Goal: Transaction & Acquisition: Purchase product/service

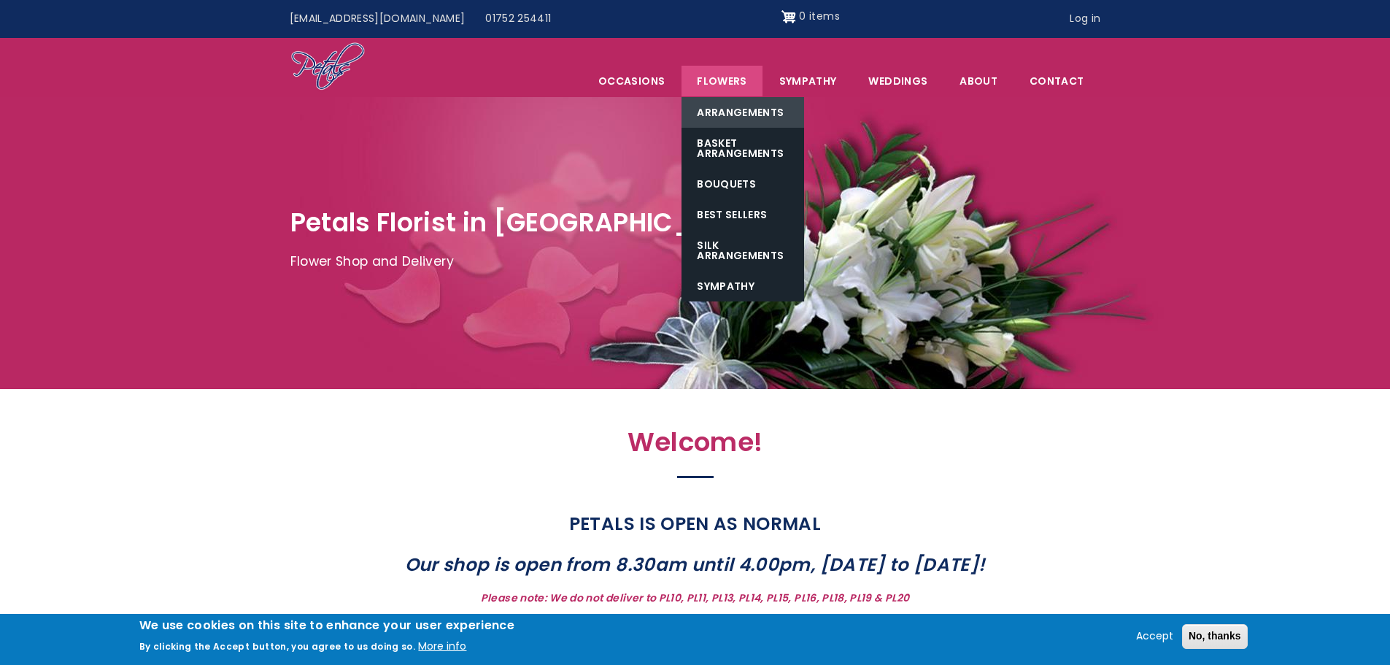
click at [725, 109] on link "Arrangements" at bounding box center [743, 112] width 123 height 31
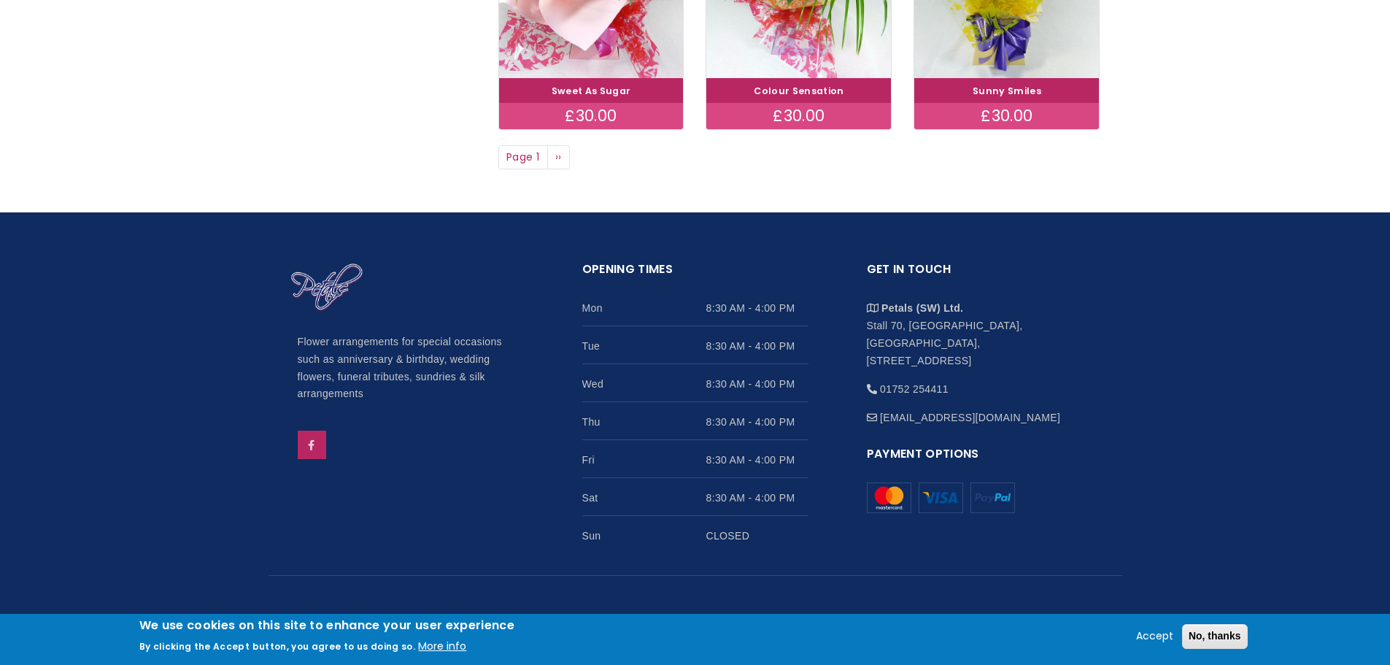
scroll to position [1290, 0]
click at [547, 155] on span "Page 1" at bounding box center [523, 157] width 50 height 25
click at [551, 155] on link "Next page ››" at bounding box center [558, 157] width 23 height 25
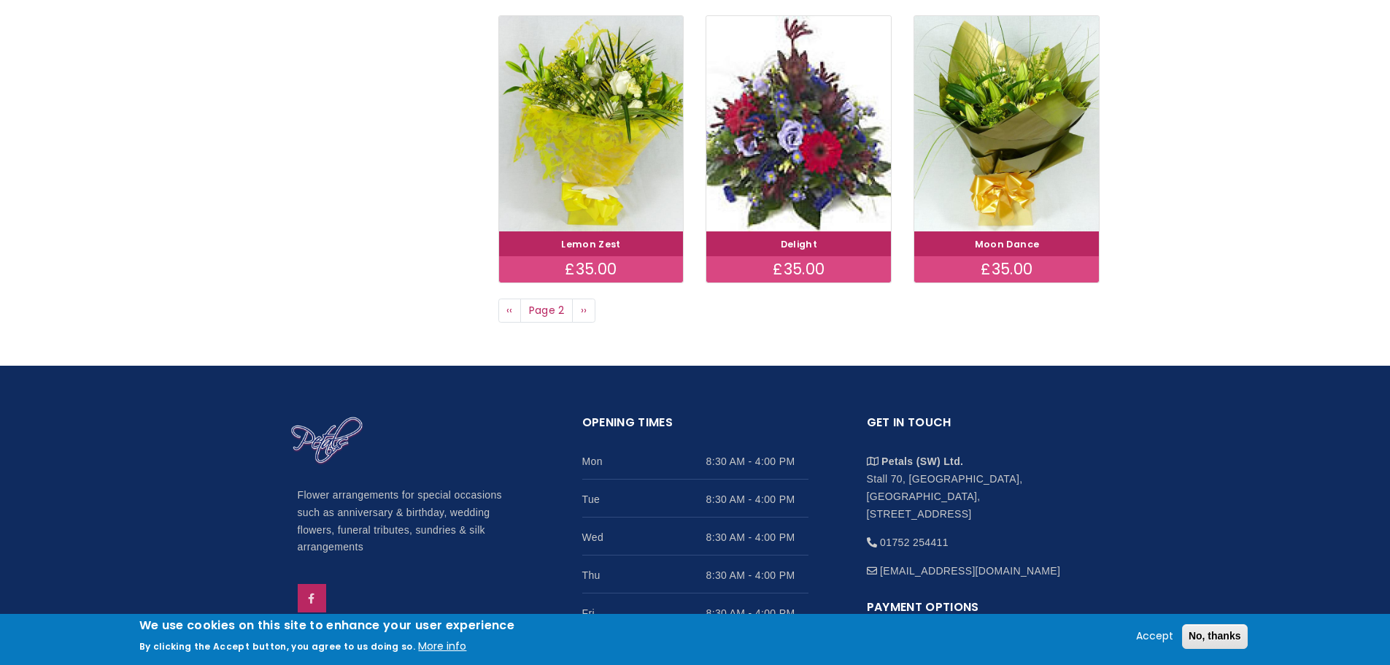
scroll to position [1168, 0]
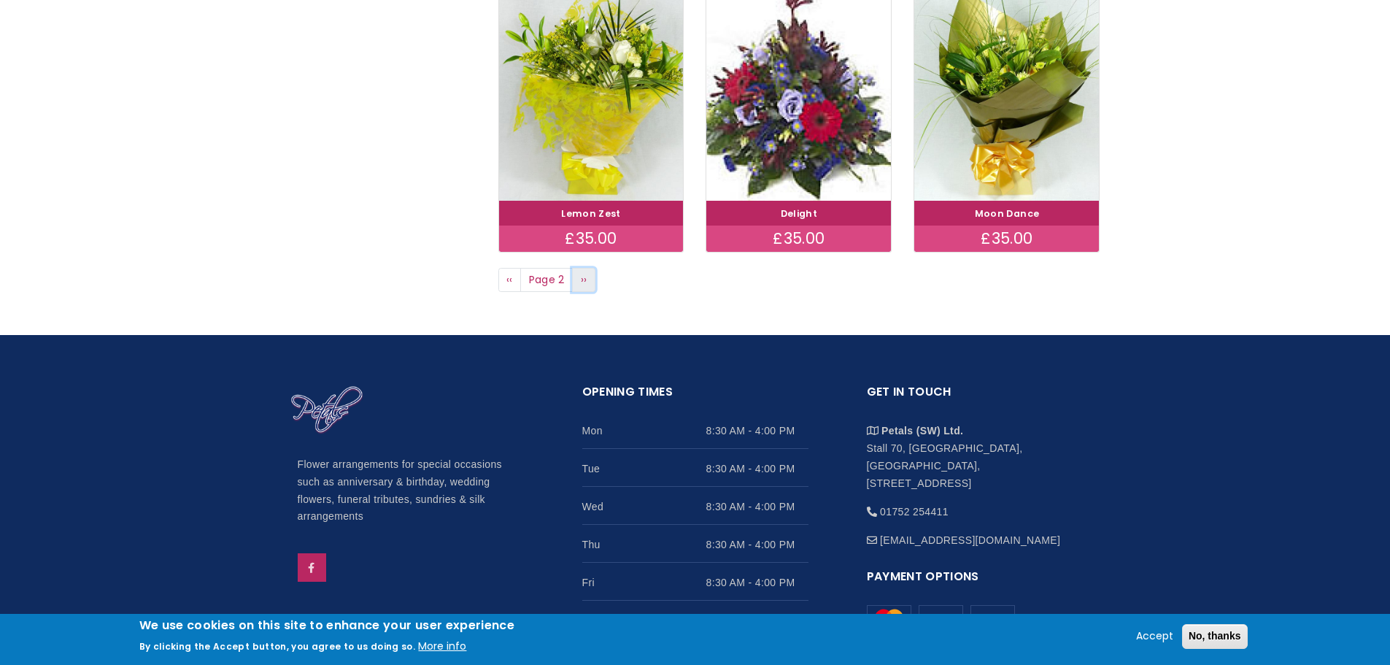
click at [593, 280] on link "Next page ››" at bounding box center [583, 280] width 23 height 25
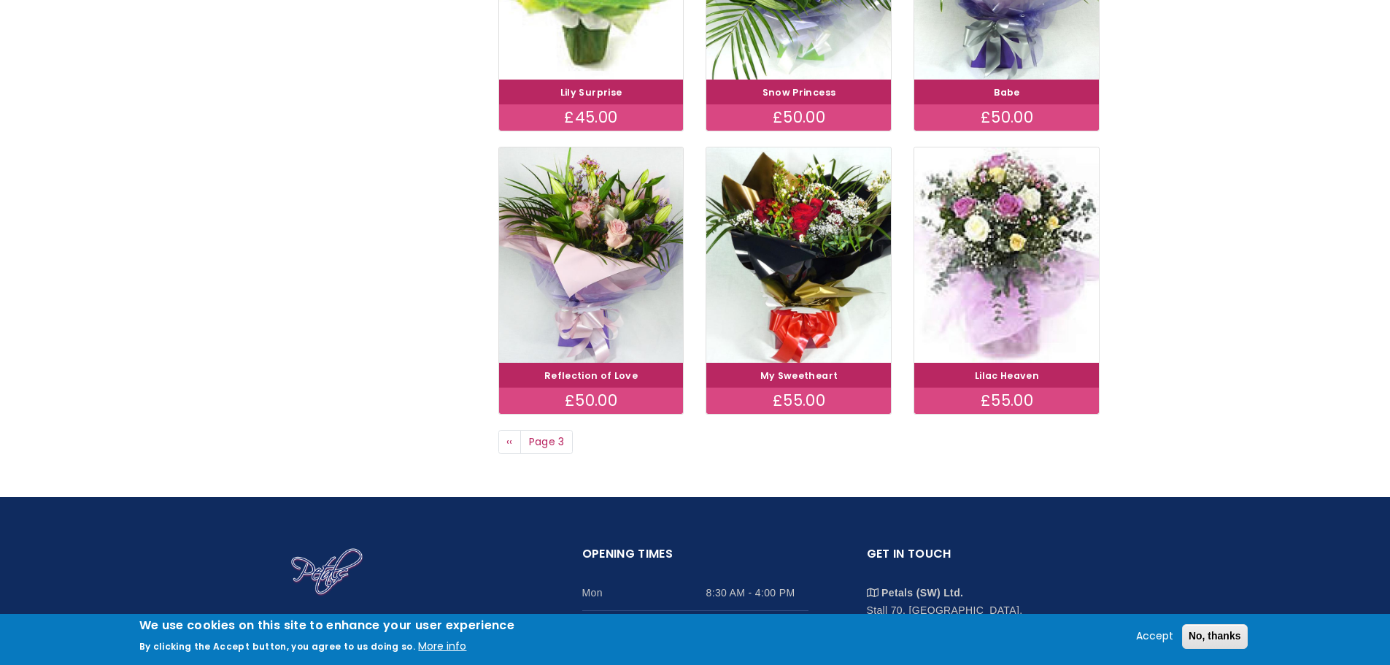
scroll to position [998, 0]
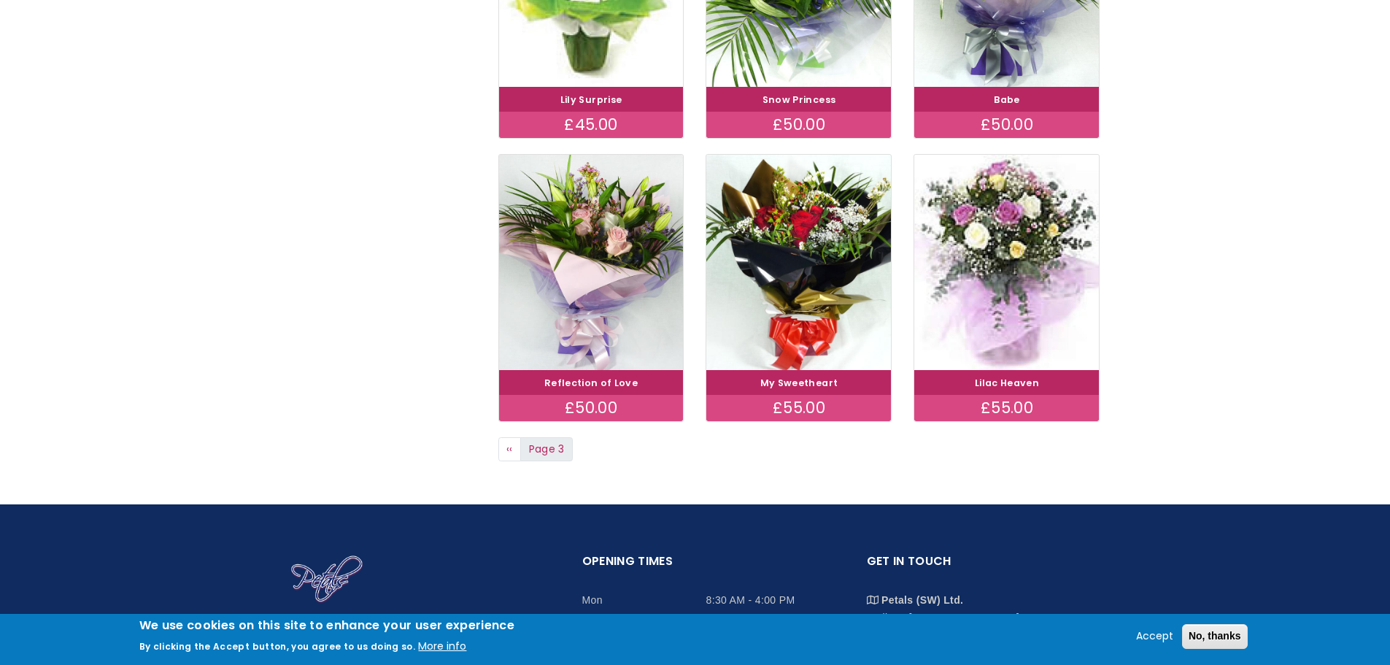
click at [558, 457] on span "Page 3" at bounding box center [546, 449] width 53 height 25
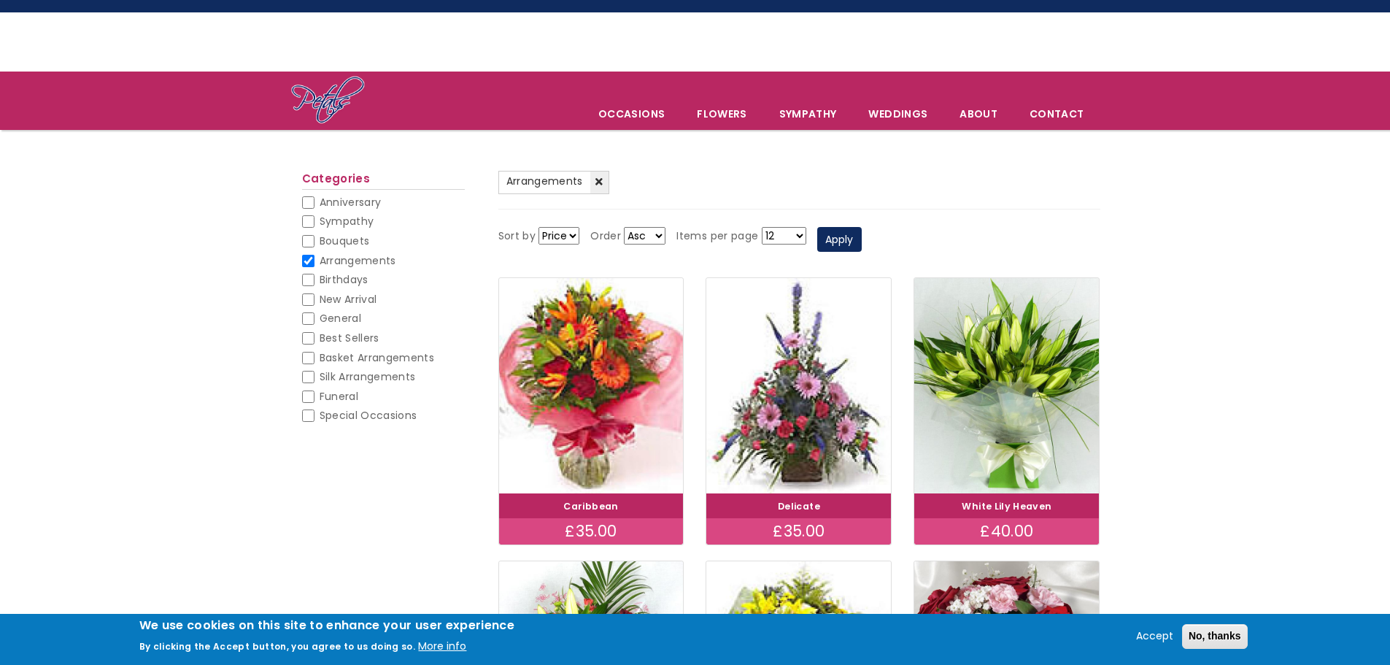
scroll to position [0, 0]
